Goal: Transaction & Acquisition: Purchase product/service

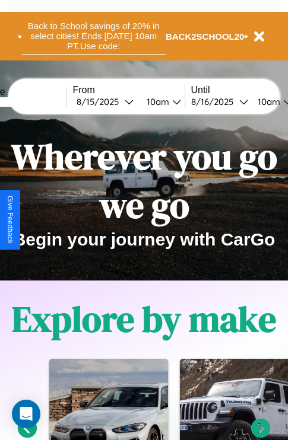
click at [93, 36] on button "Back to School savings of 20% in select cities! Ends 9/1 at 10am PT. Use code:" at bounding box center [93, 36] width 143 height 37
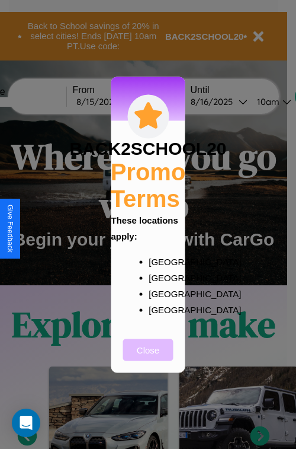
click at [148, 358] on button "Close" at bounding box center [148, 350] width 50 height 22
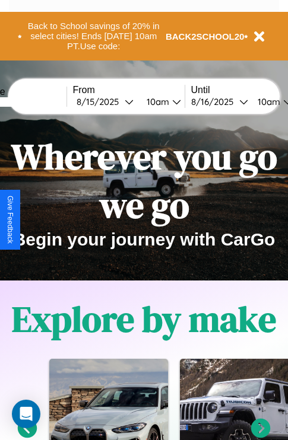
scroll to position [762, 0]
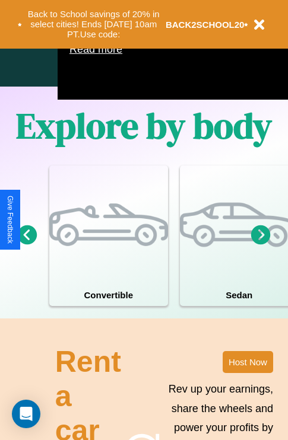
click at [27, 244] on icon at bounding box center [28, 235] width 20 height 20
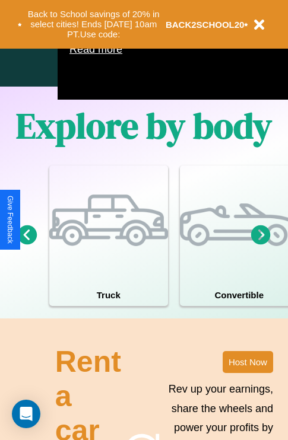
click at [260, 244] on icon at bounding box center [261, 235] width 20 height 20
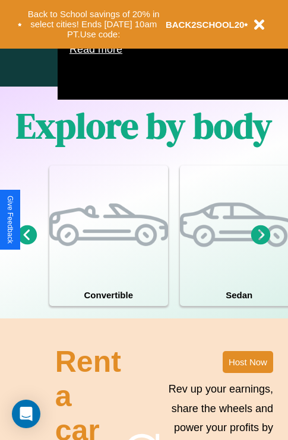
click at [27, 244] on icon at bounding box center [28, 235] width 20 height 20
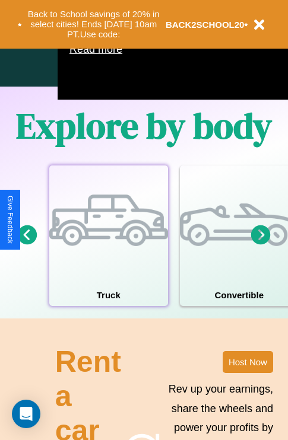
click at [108, 253] on div at bounding box center [108, 224] width 119 height 119
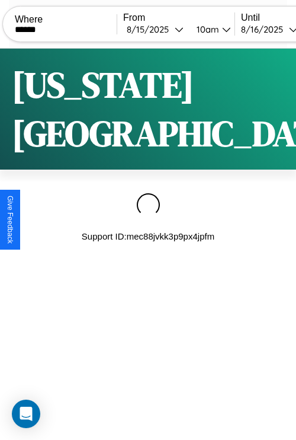
type input "******"
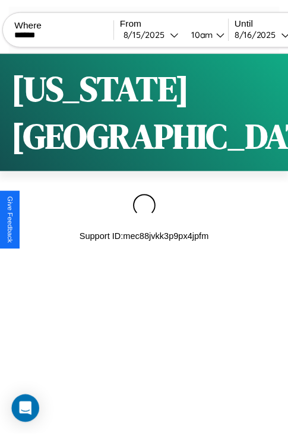
scroll to position [0, 101]
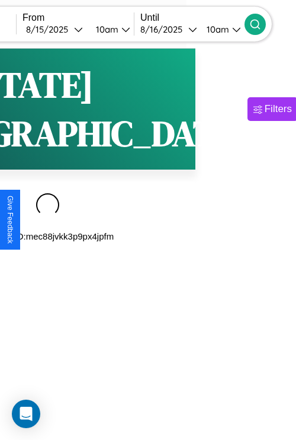
click at [261, 24] on icon at bounding box center [256, 24] width 12 height 12
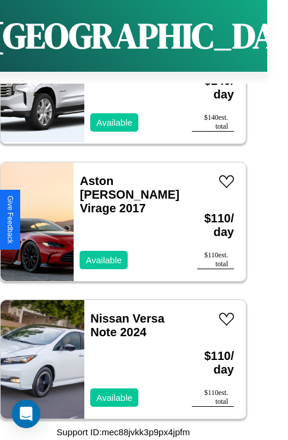
scroll to position [3621, 0]
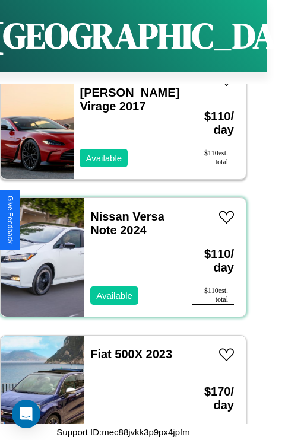
click at [119, 250] on div "Nissan Versa Note 2024 Available" at bounding box center [131, 257] width 95 height 119
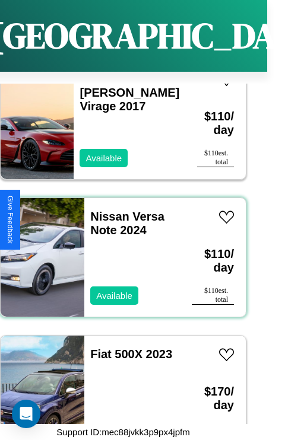
click at [119, 250] on div "Nissan Versa Note 2024 Available" at bounding box center [131, 257] width 95 height 119
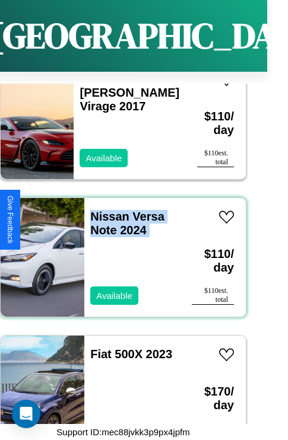
click at [119, 250] on div "Nissan Versa Note 2024 Available" at bounding box center [131, 257] width 95 height 119
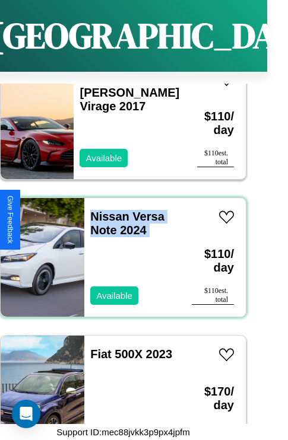
click at [119, 250] on div "Nissan Versa Note 2024 Available" at bounding box center [131, 257] width 95 height 119
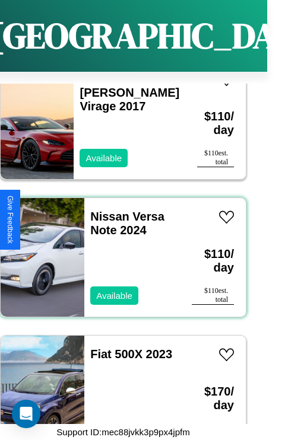
click at [119, 250] on div "Nissan Versa Note 2024 Available" at bounding box center [131, 257] width 95 height 119
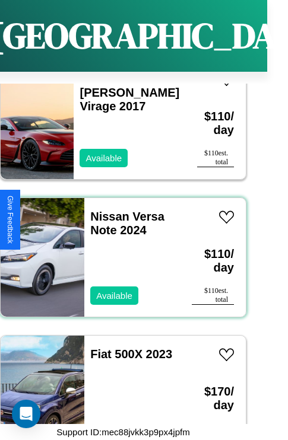
click at [119, 250] on div "Nissan Versa Note 2024 Available" at bounding box center [131, 257] width 95 height 119
click at [106, 210] on link "Nissan Versa Note 2024" at bounding box center [127, 223] width 74 height 27
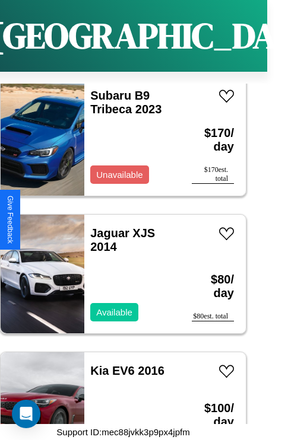
scroll to position [5272, 0]
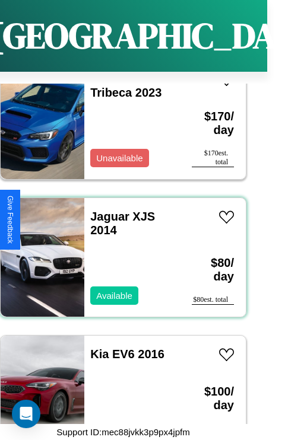
click at [119, 250] on div "Jaguar XJS 2014 Available" at bounding box center [131, 257] width 95 height 119
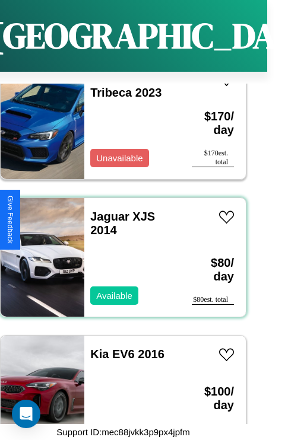
click at [119, 250] on div "Jaguar XJS 2014 Available" at bounding box center [131, 257] width 95 height 119
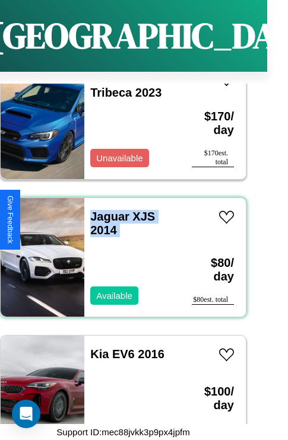
click at [119, 250] on div "Jaguar XJS 2014 Available" at bounding box center [131, 257] width 95 height 119
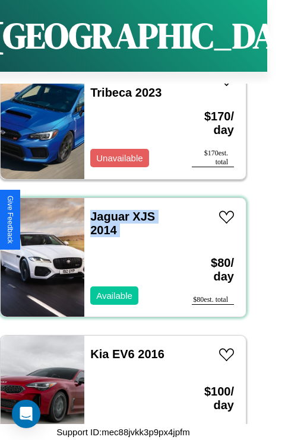
click at [119, 250] on div "Jaguar XJS 2014 Available" at bounding box center [131, 257] width 95 height 119
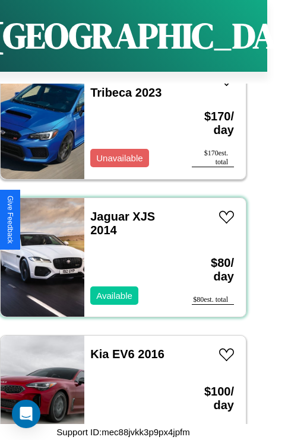
click at [119, 250] on div "Jaguar XJS 2014 Available" at bounding box center [131, 257] width 95 height 119
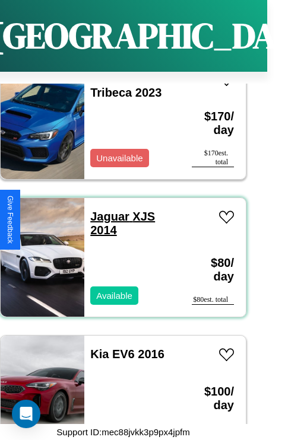
click at [106, 210] on link "Jaguar XJS 2014" at bounding box center [122, 223] width 65 height 27
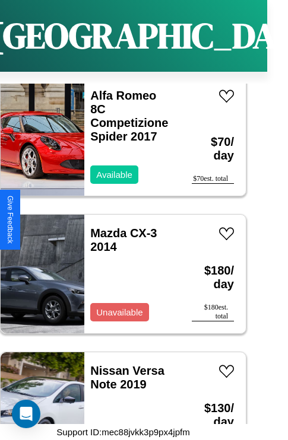
scroll to position [6923, 0]
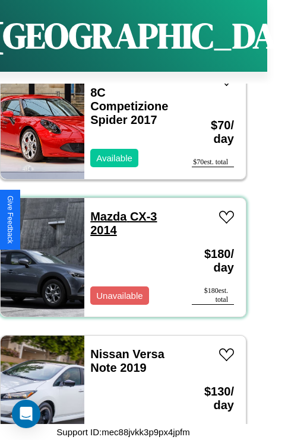
click at [104, 210] on link "Mazda CX-3 2014" at bounding box center [123, 223] width 66 height 27
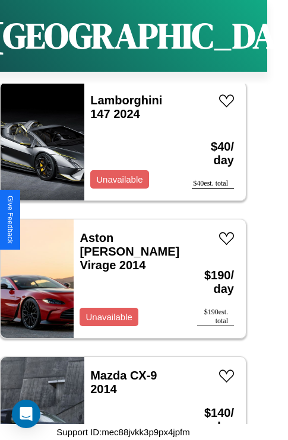
scroll to position [2796, 0]
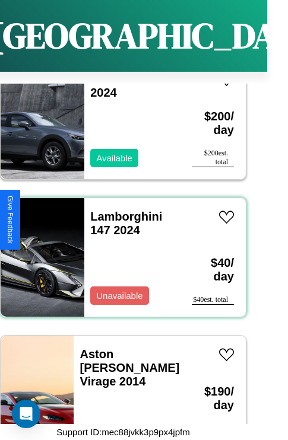
click at [119, 250] on div "Lamborghini 147 2024 Unavailable" at bounding box center [131, 257] width 95 height 119
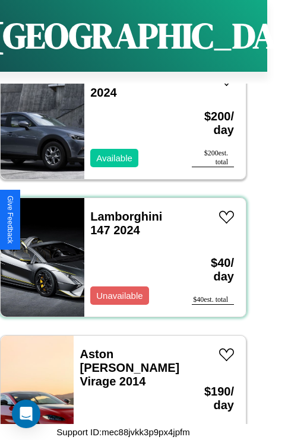
click at [119, 250] on div "Lamborghini 147 2024 Unavailable" at bounding box center [131, 257] width 95 height 119
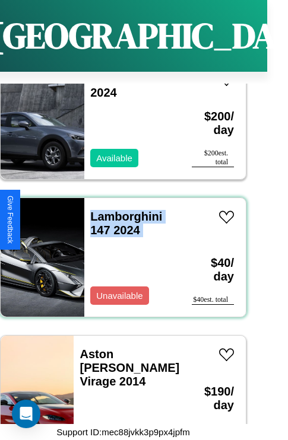
click at [119, 250] on div "Lamborghini 147 2024 Unavailable" at bounding box center [131, 257] width 95 height 119
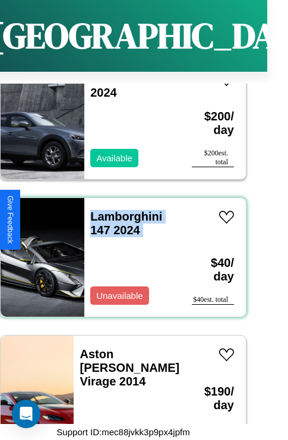
click at [119, 250] on div "Lamborghini 147 2024 Unavailable" at bounding box center [131, 257] width 95 height 119
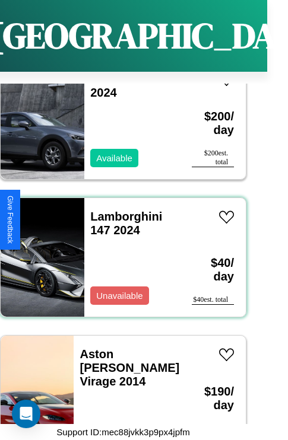
click at [119, 250] on div "Lamborghini 147 2024 Unavailable" at bounding box center [131, 257] width 95 height 119
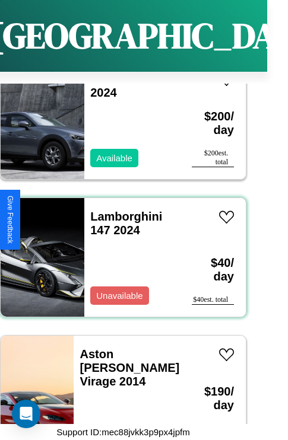
click at [119, 250] on div "Lamborghini 147 2024 Unavailable" at bounding box center [131, 257] width 95 height 119
click at [122, 210] on link "Lamborghini 147 2024" at bounding box center [126, 223] width 72 height 27
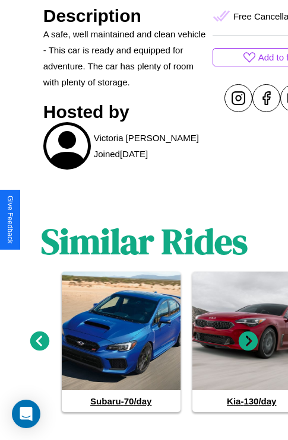
scroll to position [538, 0]
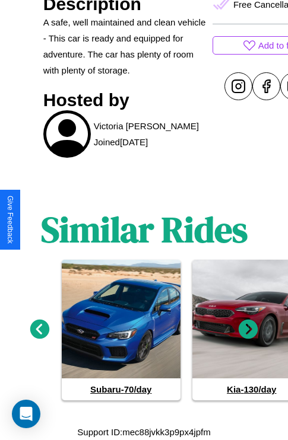
click at [39, 330] on icon at bounding box center [40, 330] width 20 height 20
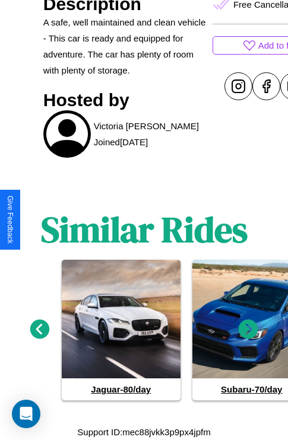
click at [248, 330] on icon at bounding box center [248, 330] width 20 height 20
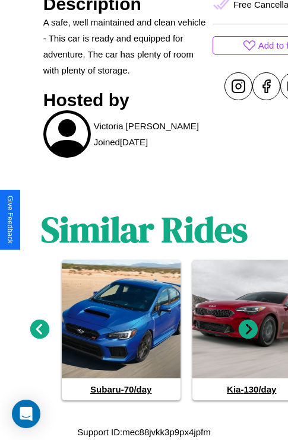
click at [248, 330] on icon at bounding box center [248, 330] width 20 height 20
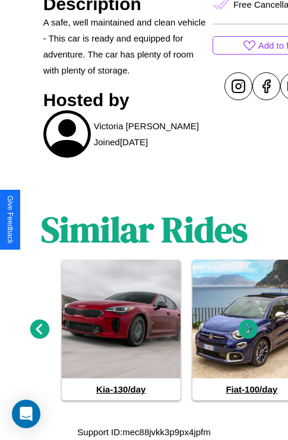
click at [248, 330] on icon at bounding box center [248, 330] width 20 height 20
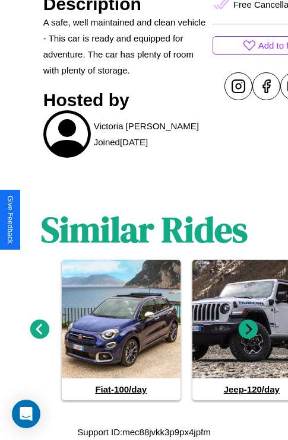
click at [248, 330] on icon at bounding box center [248, 330] width 20 height 20
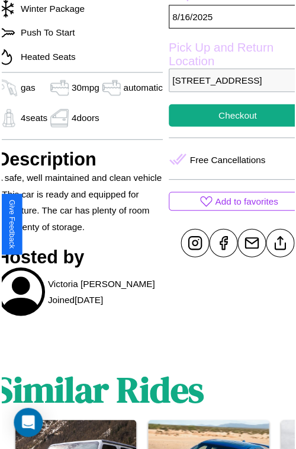
scroll to position [379, 50]
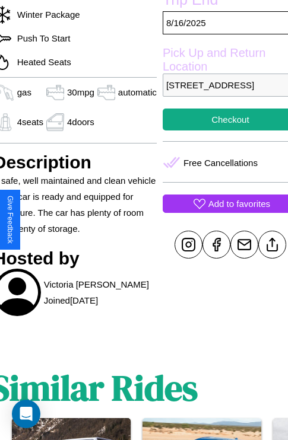
click at [220, 212] on p "Add to favorites" at bounding box center [239, 204] width 62 height 16
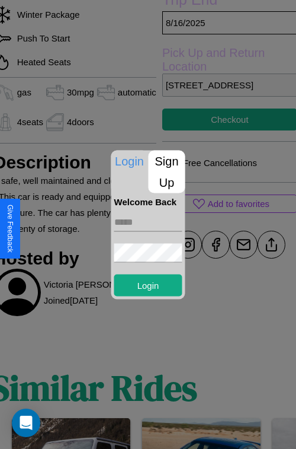
click at [167, 171] on p "Sign Up" at bounding box center [167, 171] width 37 height 43
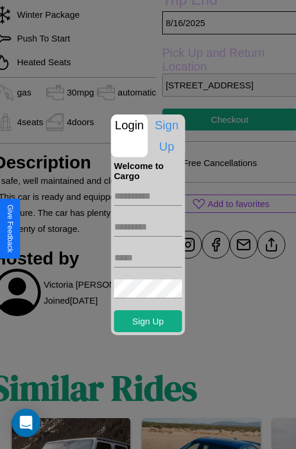
click at [148, 196] on input "text" at bounding box center [148, 196] width 68 height 19
type input "*******"
click at [148, 227] on input "text" at bounding box center [148, 227] width 68 height 19
type input "******"
click at [148, 257] on input "text" at bounding box center [148, 257] width 68 height 19
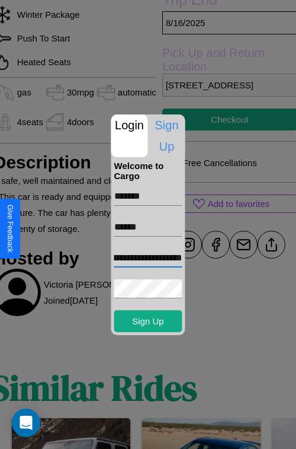
scroll to position [0, 45]
type input "**********"
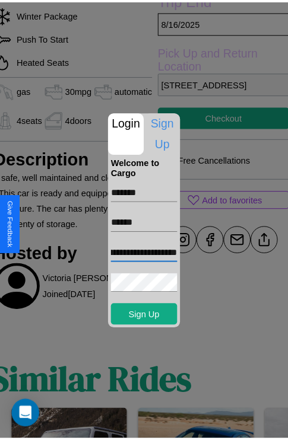
scroll to position [0, 0]
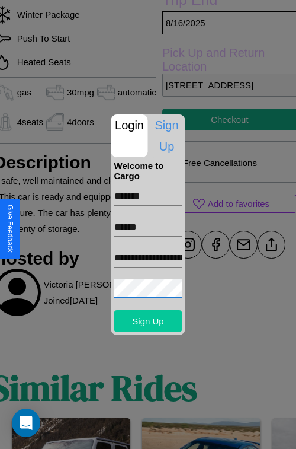
click at [148, 321] on button "Sign Up" at bounding box center [148, 321] width 68 height 22
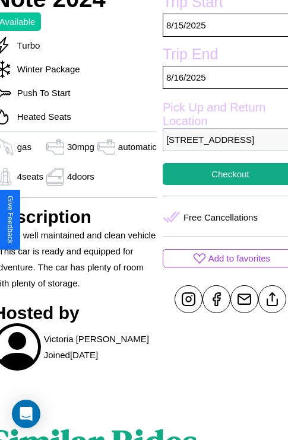
scroll to position [295, 50]
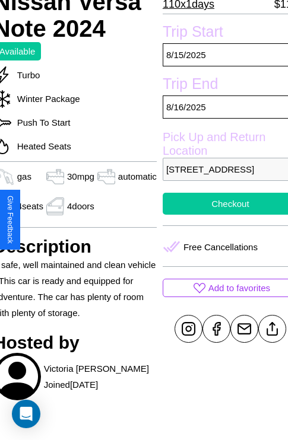
click at [220, 215] on button "Checkout" at bounding box center [229, 204] width 135 height 22
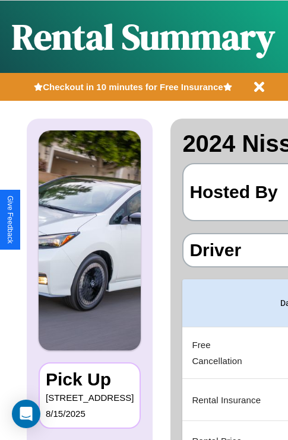
scroll to position [0, 224]
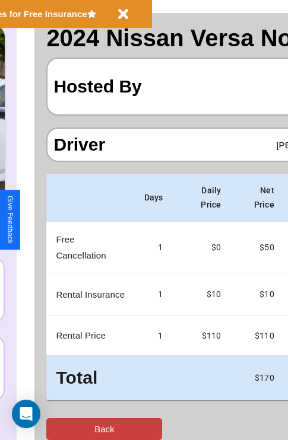
click at [58, 429] on button "Back" at bounding box center [104, 429] width 116 height 22
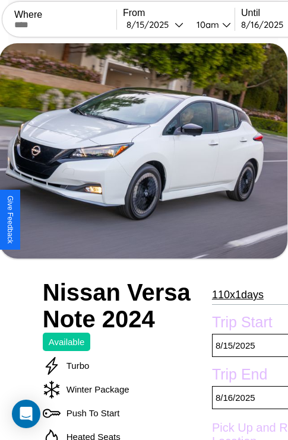
scroll to position [420, 38]
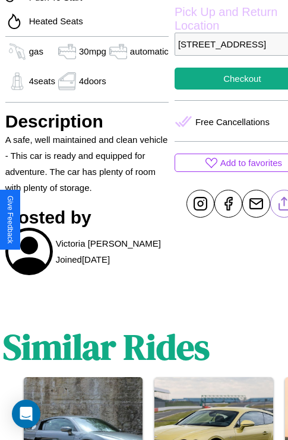
click at [283, 206] on line at bounding box center [283, 201] width 0 height 8
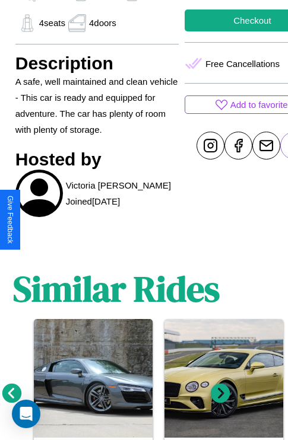
scroll to position [538, 18]
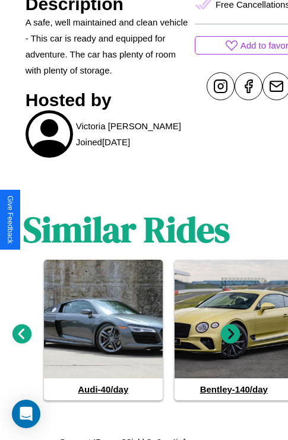
click at [230, 330] on icon at bounding box center [231, 334] width 20 height 20
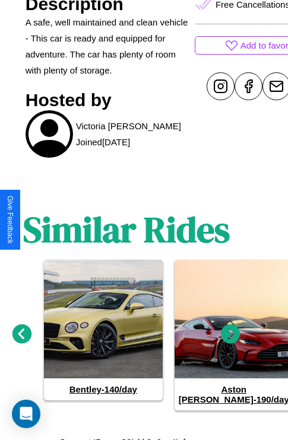
click at [230, 330] on icon at bounding box center [231, 334] width 20 height 20
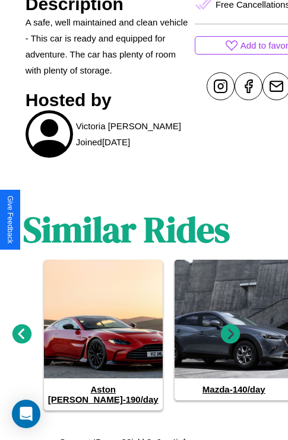
click at [230, 330] on icon at bounding box center [231, 334] width 20 height 20
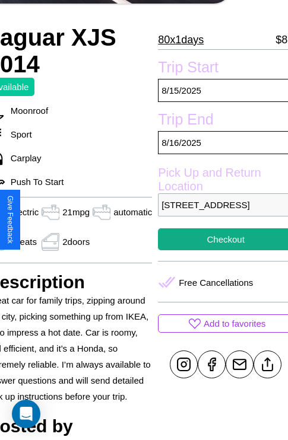
scroll to position [261, 57]
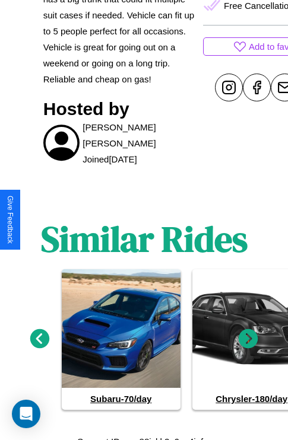
scroll to position [525, 0]
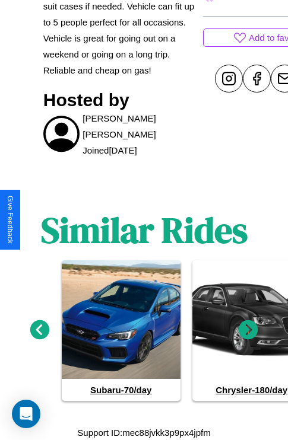
click at [248, 330] on icon at bounding box center [248, 330] width 20 height 20
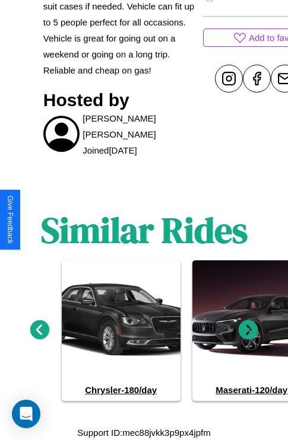
click at [248, 330] on icon at bounding box center [248, 330] width 20 height 20
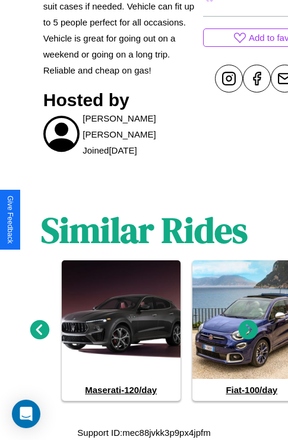
click at [248, 330] on icon at bounding box center [248, 330] width 20 height 20
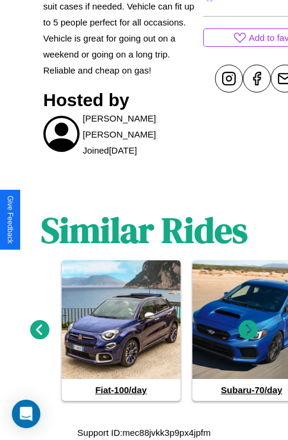
click at [248, 330] on icon at bounding box center [248, 330] width 20 height 20
